Goal: Navigation & Orientation: Find specific page/section

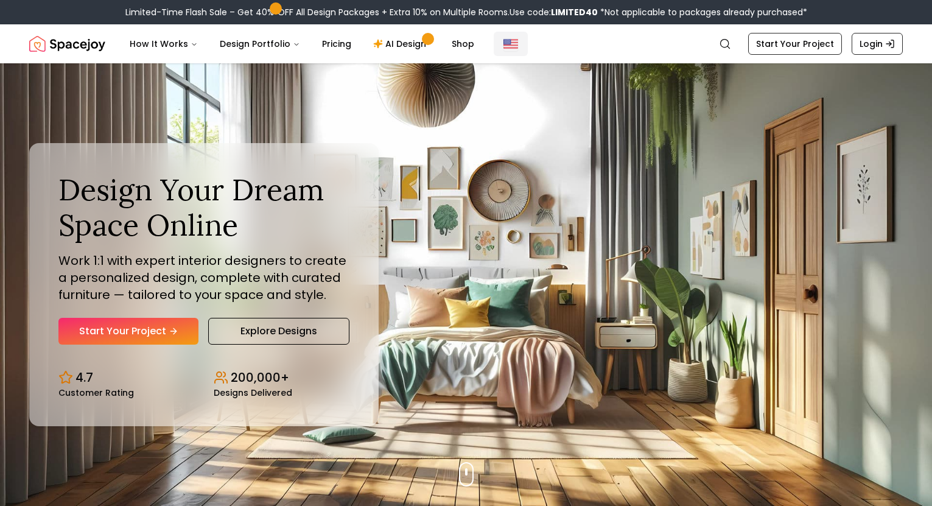
click at [503, 44] on img "Global" at bounding box center [510, 44] width 15 height 15
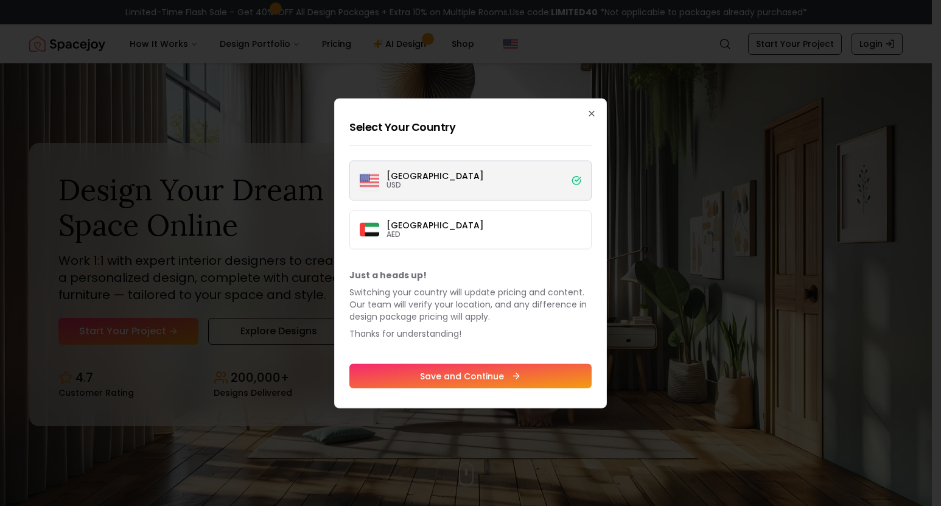
click at [459, 153] on div "Select Your Country United States USD Dubai AED Just a heads up! Switching your…" at bounding box center [470, 253] width 273 height 310
click at [456, 173] on label "United States USD" at bounding box center [470, 180] width 242 height 40
click at [0, 0] on button "United States USD" at bounding box center [0, 0] width 0 height 0
click at [440, 228] on label "Dubai AED" at bounding box center [470, 229] width 242 height 39
click at [0, 0] on button "Dubai AED" at bounding box center [0, 0] width 0 height 0
